Goal: Information Seeking & Learning: Learn about a topic

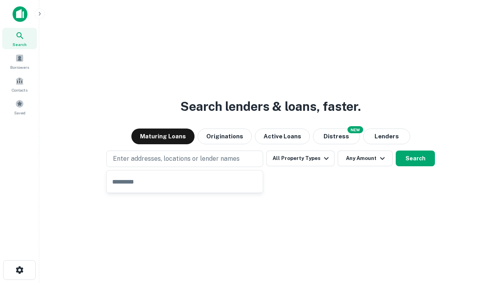
type input "**********"
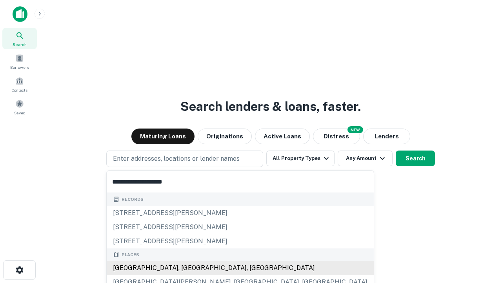
click at [188, 268] on div "[GEOGRAPHIC_DATA], [GEOGRAPHIC_DATA], [GEOGRAPHIC_DATA]" at bounding box center [240, 268] width 267 height 14
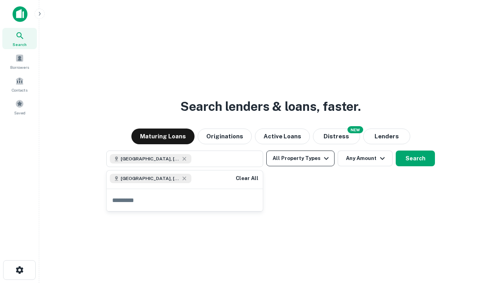
click at [301, 158] on button "All Property Types" at bounding box center [301, 158] width 68 height 16
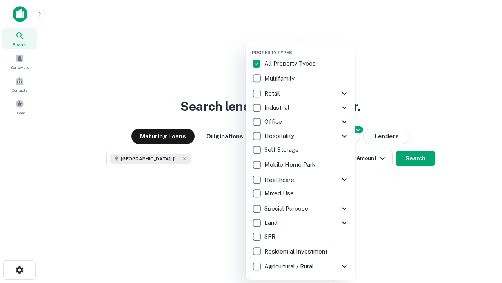
click at [307, 47] on button "button" at bounding box center [307, 47] width 110 height 0
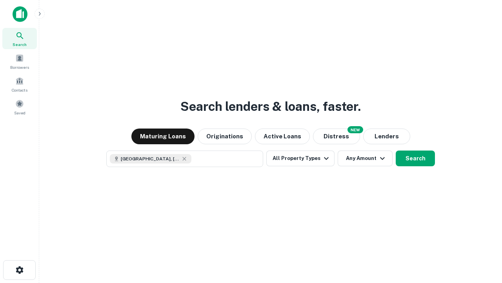
scroll to position [13, 0]
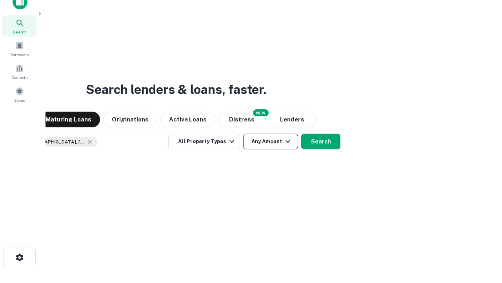
click at [243, 133] on button "Any Amount" at bounding box center [270, 141] width 55 height 16
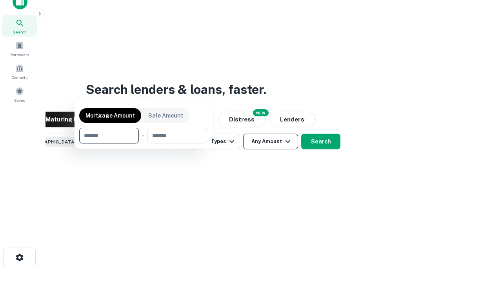
scroll to position [57, 222]
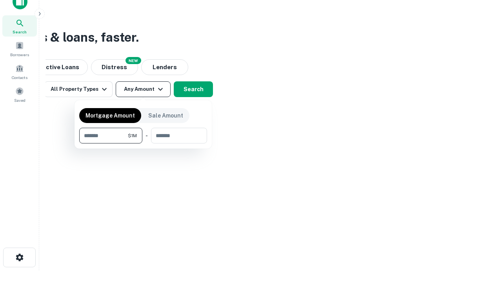
type input "*******"
click at [143, 143] on button "button" at bounding box center [143, 143] width 128 height 0
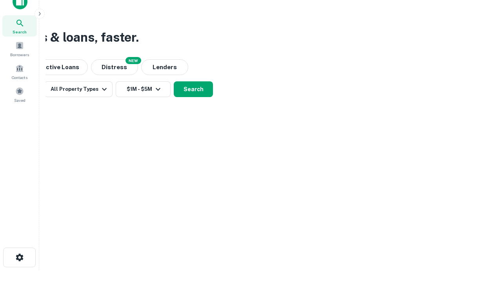
scroll to position [13, 0]
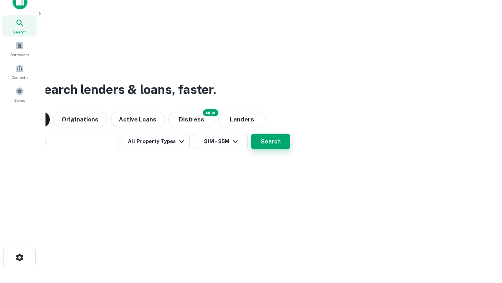
click at [251, 133] on button "Search" at bounding box center [270, 141] width 39 height 16
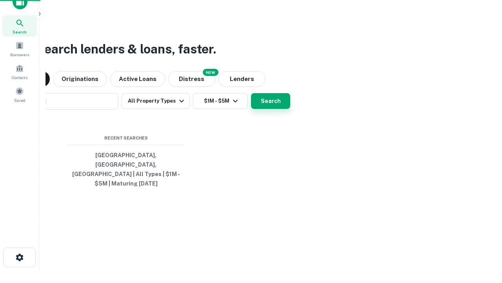
scroll to position [26, 222]
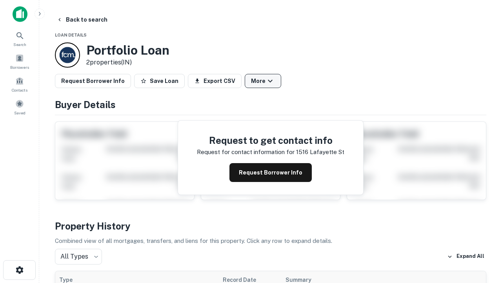
click at [263, 81] on button "More" at bounding box center [263, 81] width 37 height 14
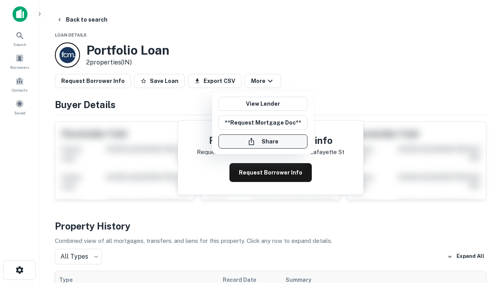
click at [263, 141] on button "Share" at bounding box center [263, 141] width 89 height 14
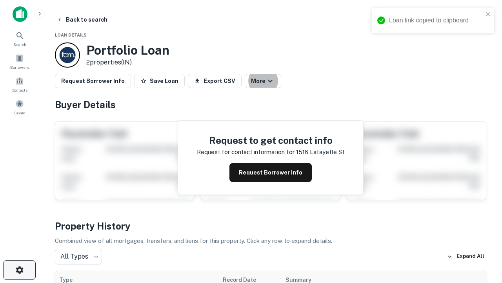
click at [19, 270] on icon "button" at bounding box center [19, 269] width 9 height 9
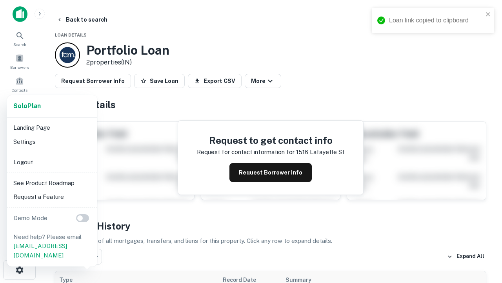
click at [52, 162] on li "Logout" at bounding box center [52, 162] width 84 height 14
